Goal: Find contact information: Find contact information

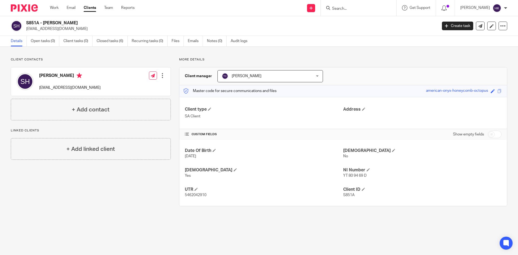
click at [342, 8] on input "Search" at bounding box center [355, 8] width 49 height 5
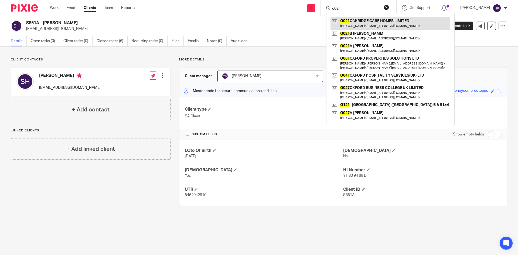
type input "o021"
click at [366, 24] on link at bounding box center [390, 23] width 120 height 12
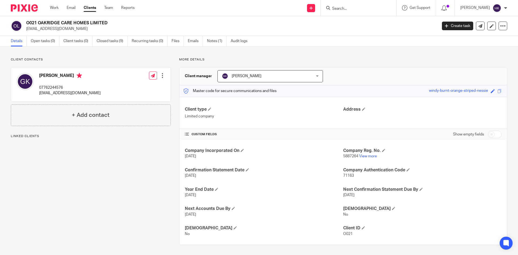
click at [351, 9] on input "Search" at bounding box center [355, 8] width 49 height 5
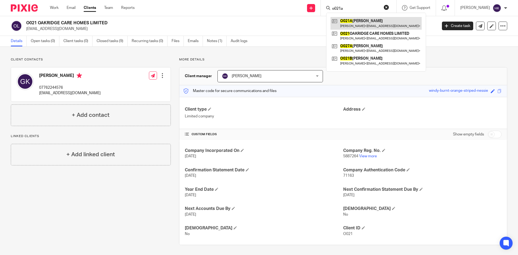
type input "o021a"
click at [351, 25] on link at bounding box center [375, 23] width 91 height 12
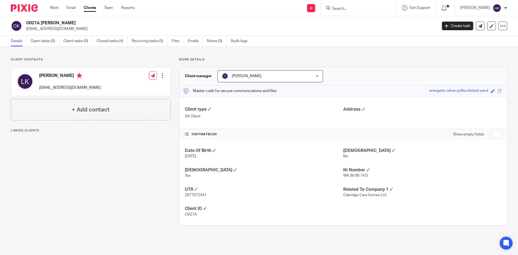
drag, startPoint x: 25, startPoint y: 29, endPoint x: 63, endPoint y: 31, distance: 37.8
click at [63, 31] on div "O021A [PERSON_NAME] [EMAIL_ADDRESS][DOMAIN_NAME]" at bounding box center [222, 25] width 423 height 11
copy p "[EMAIL_ADDRESS][DOMAIN_NAME]"
